Goal: Task Accomplishment & Management: Complete application form

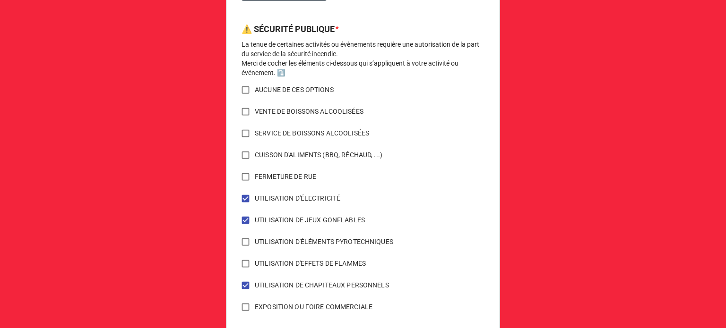
scroll to position [696, 0]
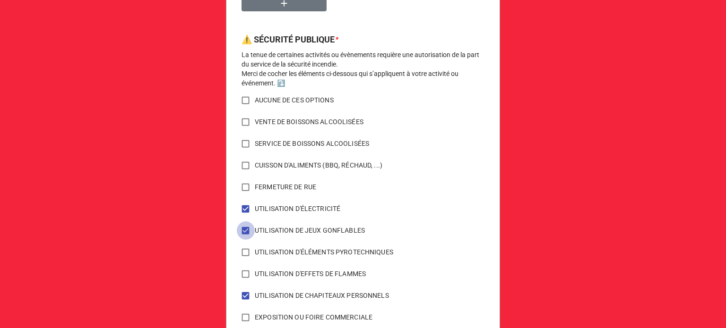
click at [244, 228] on input "UTILISATION DE JEUX GONFLABLES" at bounding box center [245, 231] width 18 height 18
checkbox input "false"
click at [242, 208] on input "UTILISATION D'ÉLECTRICITÉ" at bounding box center [245, 209] width 18 height 18
checkbox input "false"
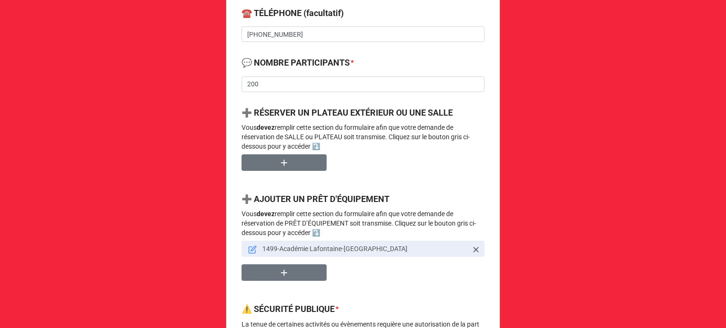
scroll to position [425, 0]
click at [251, 251] on icon at bounding box center [252, 250] width 9 height 9
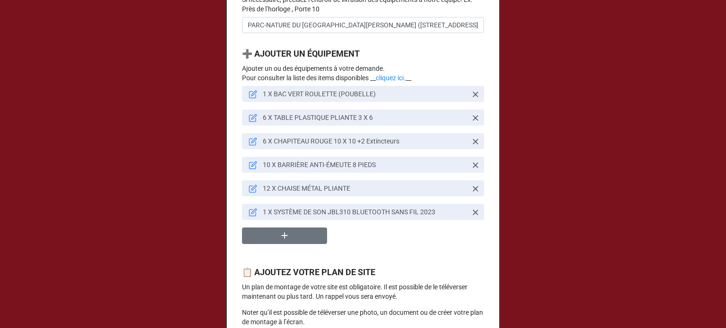
scroll to position [715, 0]
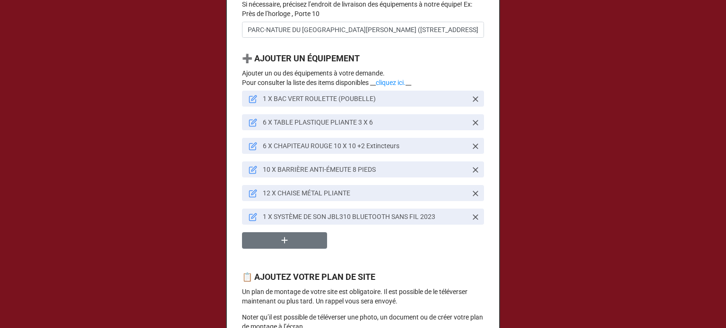
click at [475, 151] on icon at bounding box center [475, 146] width 9 height 9
type textarea "x"
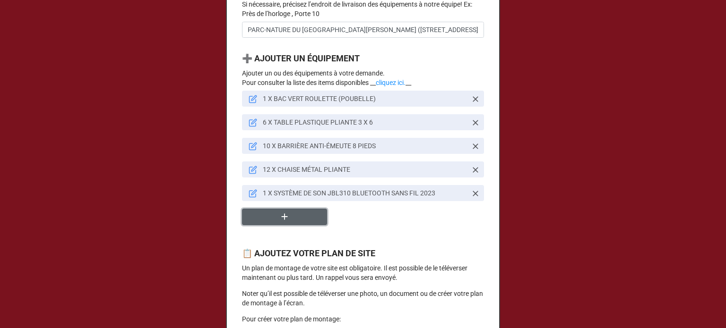
click at [276, 225] on button "button" at bounding box center [284, 217] width 85 height 17
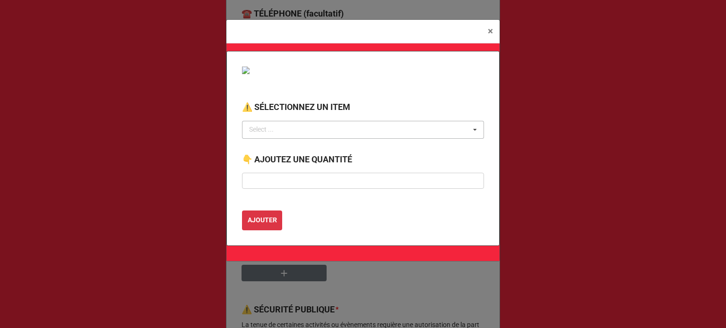
click at [302, 122] on div "Select ... No results found." at bounding box center [363, 130] width 242 height 18
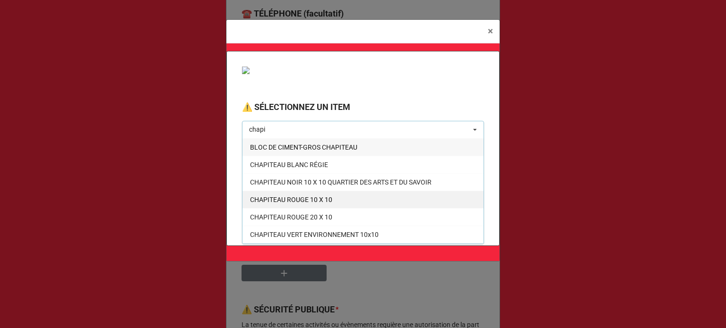
type input "chapi"
click at [289, 199] on span "CHAPITEAU ROUGE 10 X 10" at bounding box center [291, 200] width 82 height 8
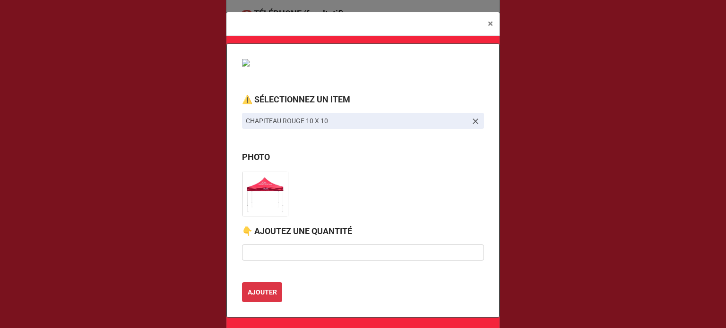
type textarea "x"
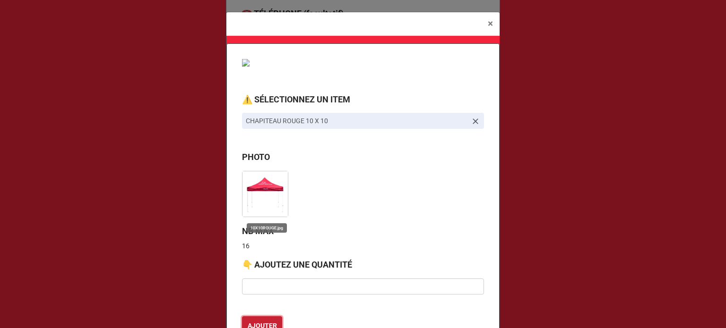
scroll to position [7, 0]
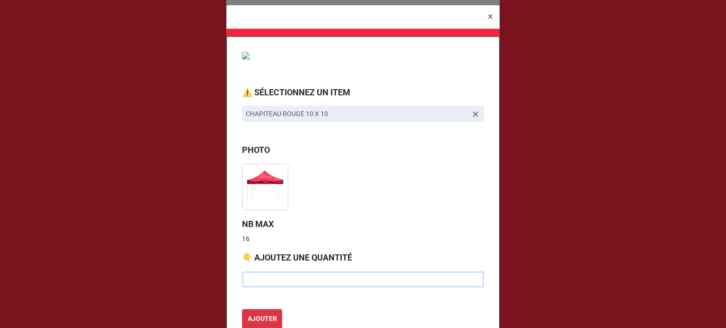
click at [279, 285] on input "text" at bounding box center [363, 280] width 242 height 16
type input "5"
click at [261, 316] on b "AJOUTER" at bounding box center [262, 319] width 29 height 10
type textarea "x"
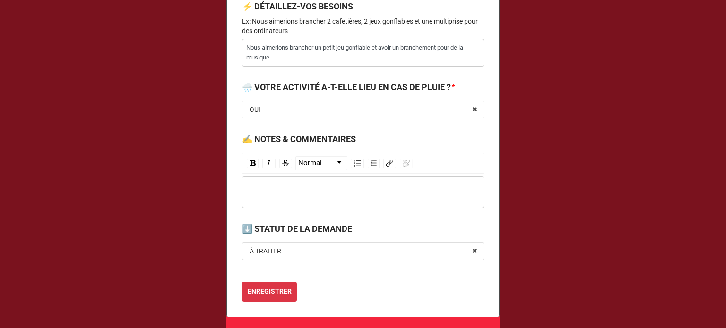
scroll to position [1605, 0]
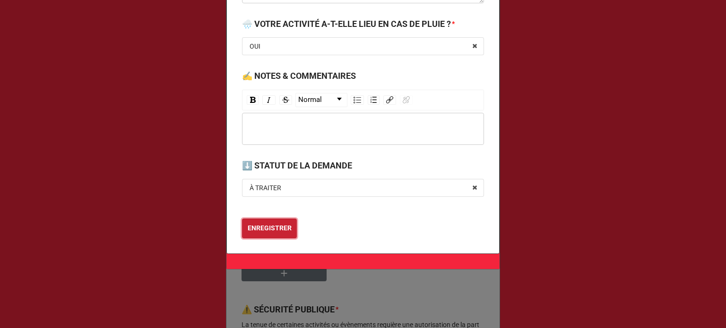
click at [261, 230] on b "ENREGISTRER" at bounding box center [270, 229] width 44 height 10
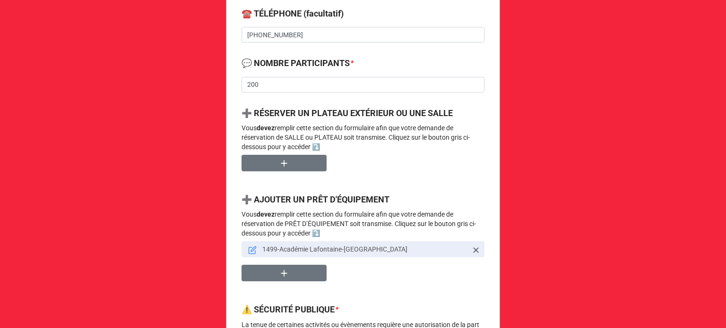
scroll to position [770, 0]
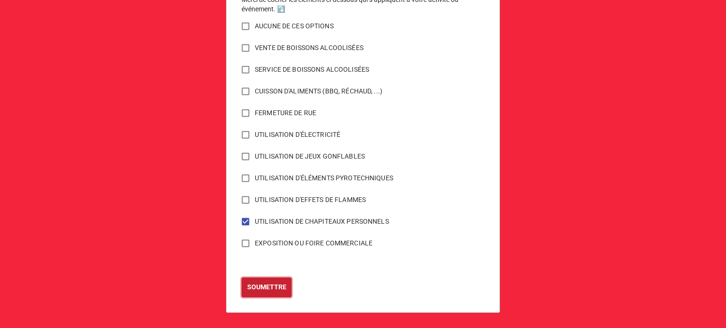
click at [268, 291] on b "SOUMETTRE" at bounding box center [266, 288] width 39 height 10
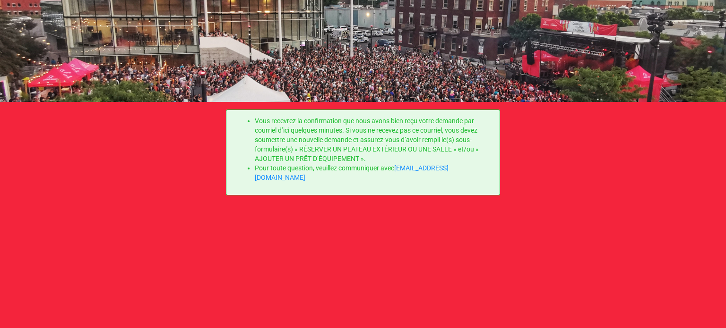
scroll to position [0, 0]
